Goal: Navigation & Orientation: Find specific page/section

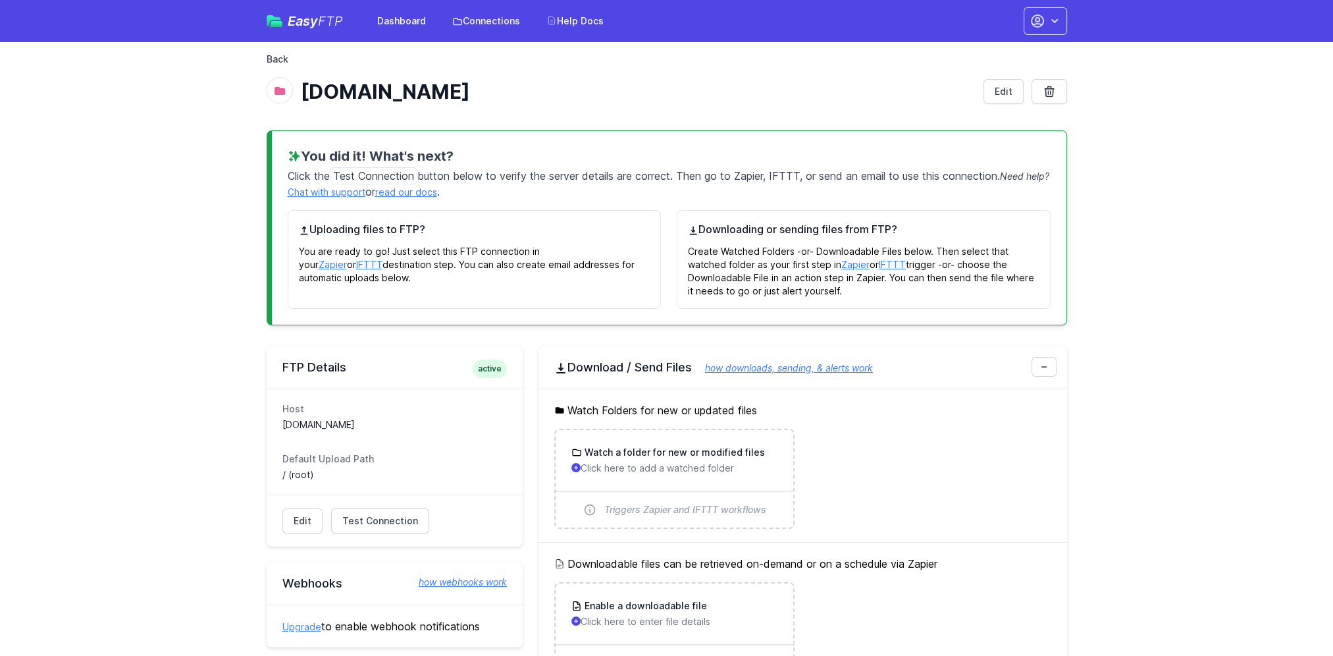
click at [284, 58] on link "Back" at bounding box center [278, 59] width 22 height 13
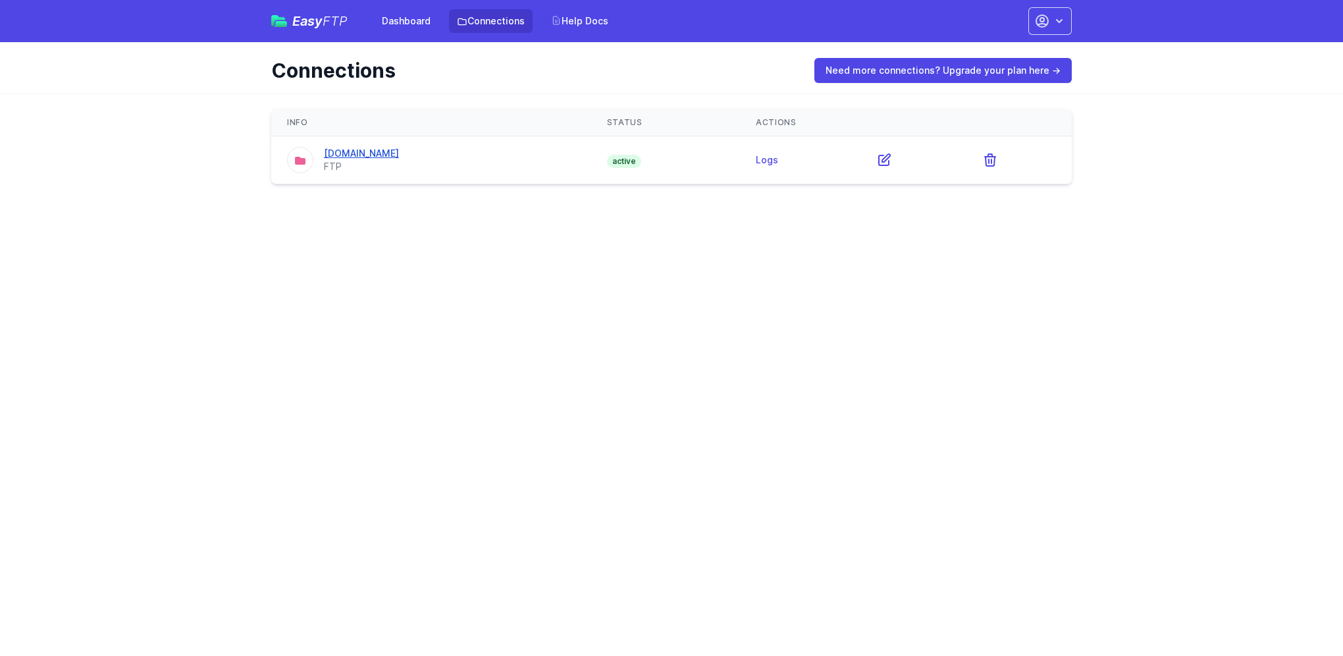
click at [395, 154] on link "[DOMAIN_NAME]" at bounding box center [361, 152] width 75 height 11
